Goal: Task Accomplishment & Management: Manage account settings

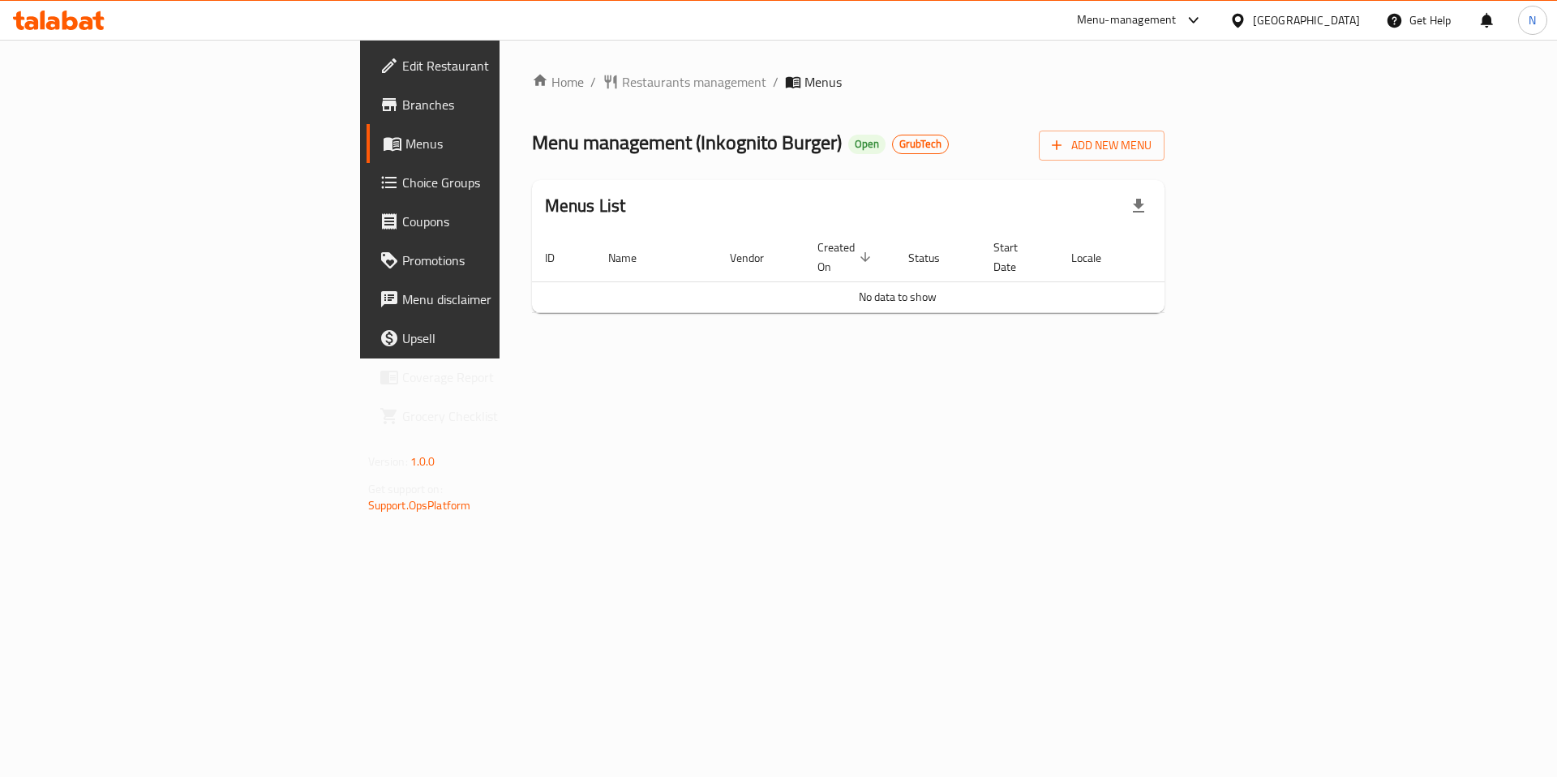
click at [532, 281] on td "No data to show" at bounding box center [897, 296] width 731 height 31
click at [532, 143] on span "Menu management ( Inkognito Burger )" at bounding box center [687, 142] width 310 height 36
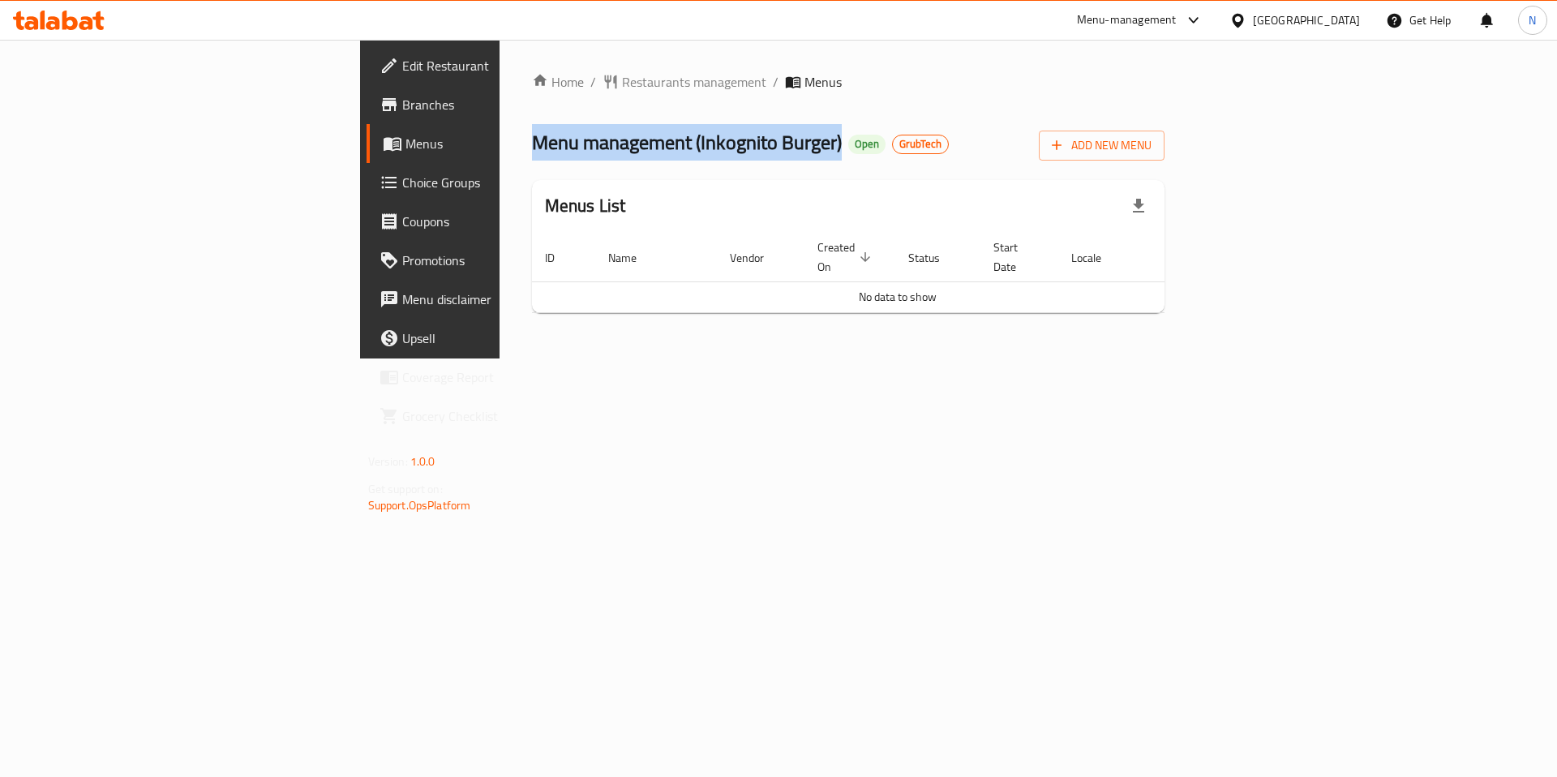
click at [532, 143] on span "Menu management ( Inkognito Burger )" at bounding box center [687, 142] width 310 height 36
click at [848, 148] on span "Open" at bounding box center [866, 144] width 37 height 14
click at [603, 148] on span "Menu management ( Inkognito Burger )" at bounding box center [687, 142] width 310 height 36
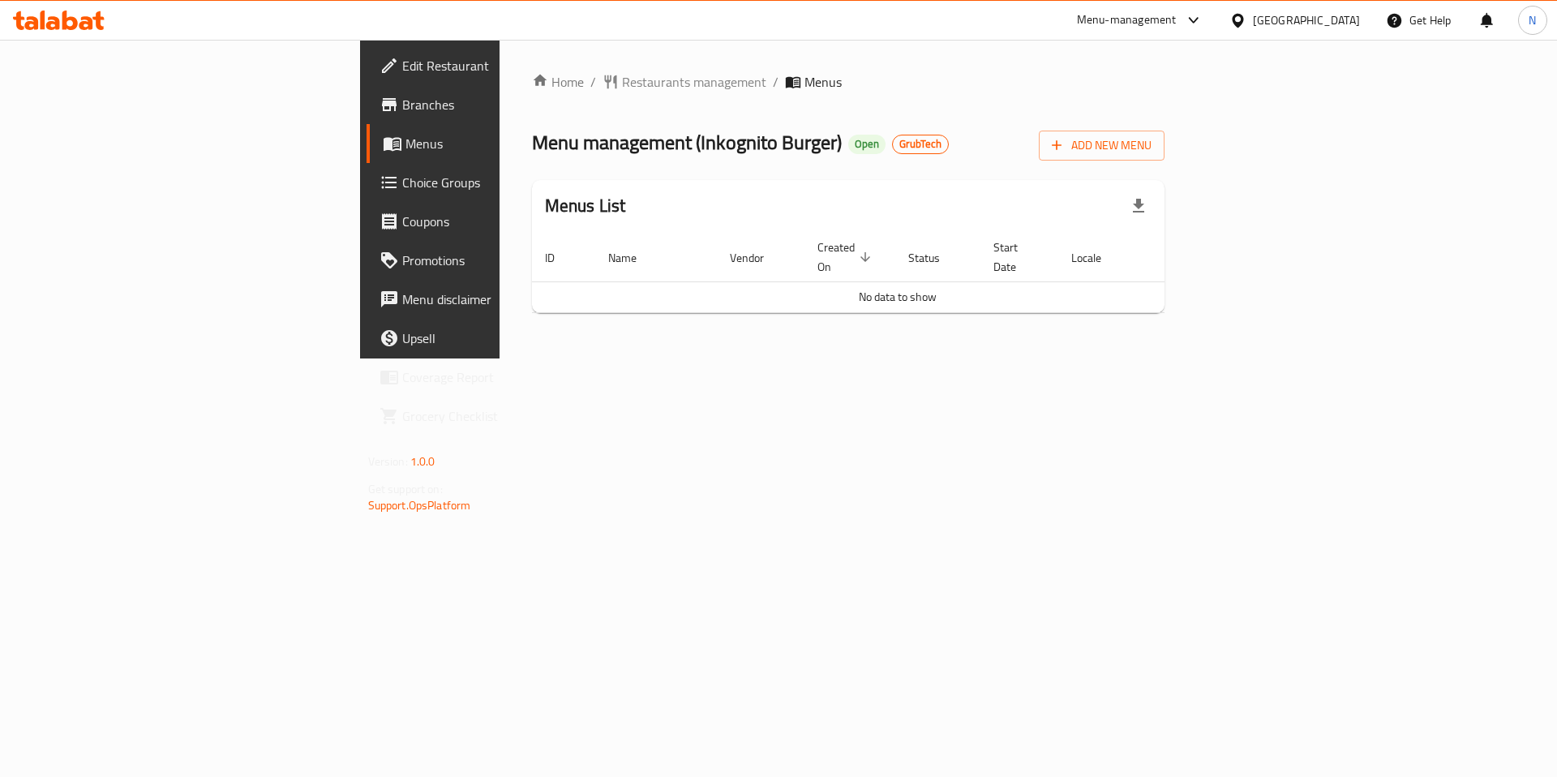
click at [603, 148] on span "Menu management ( Inkognito Burger )" at bounding box center [687, 142] width 310 height 36
